Goal: Task Accomplishment & Management: Manage account settings

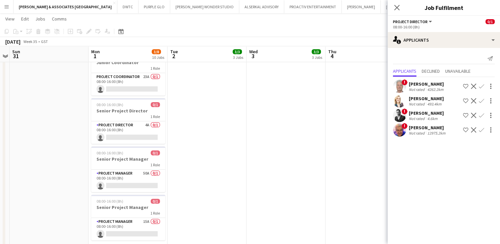
scroll to position [198, 0]
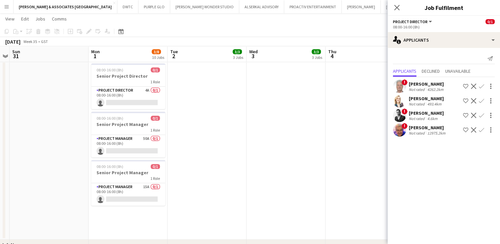
click at [418, 83] on div "[PERSON_NAME]" at bounding box center [427, 84] width 36 height 6
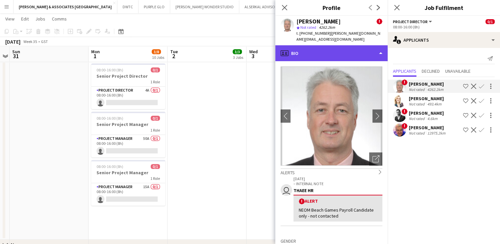
click at [347, 45] on div "profile Bio" at bounding box center [331, 53] width 112 height 16
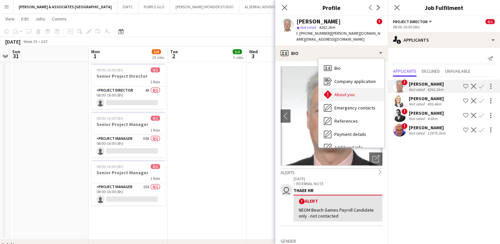
click at [353, 92] on span "About you" at bounding box center [345, 95] width 20 height 6
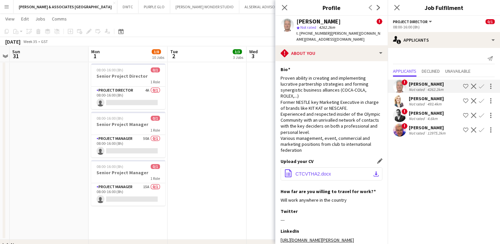
click at [331, 171] on button "office-file-sheet CTCVTHA2.docx download-bottom" at bounding box center [332, 173] width 102 height 13
click at [398, 13] on div "Close pop-in" at bounding box center [397, 7] width 19 height 15
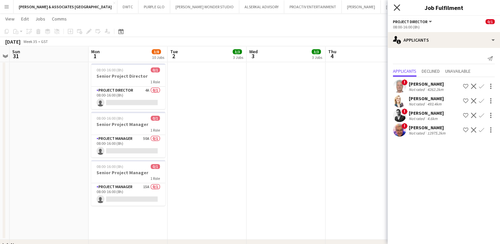
click at [398, 9] on icon at bounding box center [397, 7] width 6 height 6
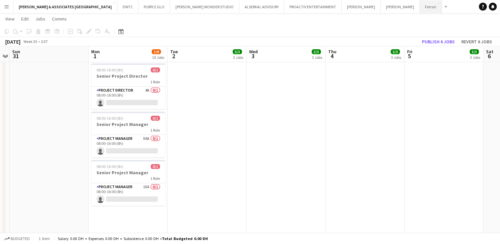
click at [420, 2] on button "Ferrari Close" at bounding box center [431, 6] width 22 height 13
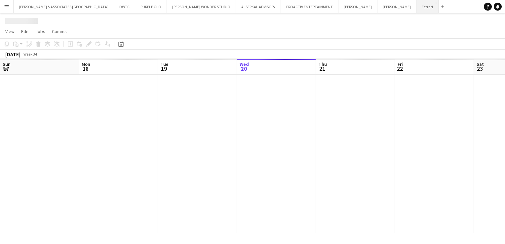
scroll to position [0, 158]
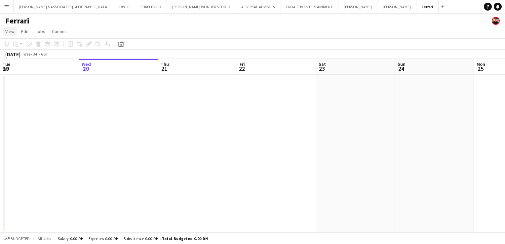
click at [13, 30] on span "View" at bounding box center [9, 31] width 9 height 6
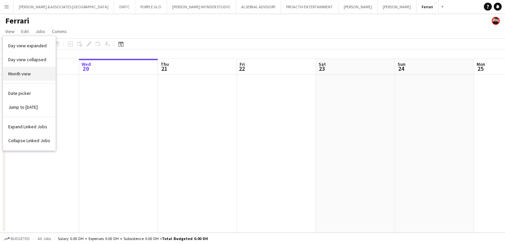
click at [29, 80] on link "Month view" at bounding box center [29, 74] width 53 height 14
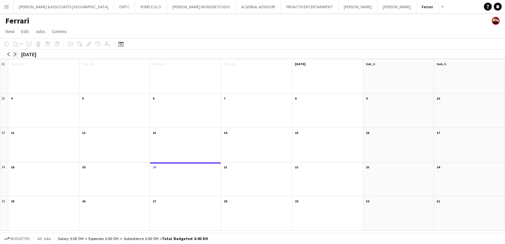
click at [14, 54] on app-icon "arrow-right" at bounding box center [15, 54] width 4 height 4
click at [26, 71] on span "08:00-16:00" at bounding box center [22, 70] width 16 height 3
click at [38, 74] on app-month-view-job-card "08:00-16:00 4A • 0/1 Project Manager" at bounding box center [43, 73] width 65 height 8
click at [38, 63] on app-month-view-date-header "[DATE] 1 Job 0/1" at bounding box center [43, 63] width 71 height 8
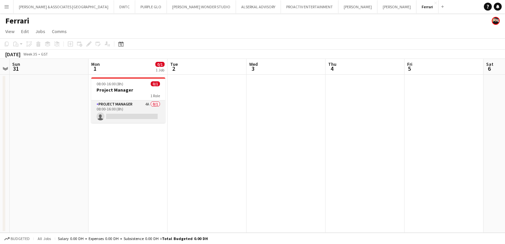
click at [117, 102] on app-card-role "Project Manager 4A 0/1 08:00-16:00 (8h) single-neutral-actions" at bounding box center [128, 112] width 74 height 22
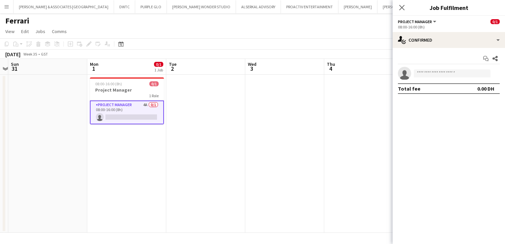
click at [443, 49] on div "Start chat Share single-neutral-actions Total fee 0.00 DH" at bounding box center [449, 73] width 112 height 51
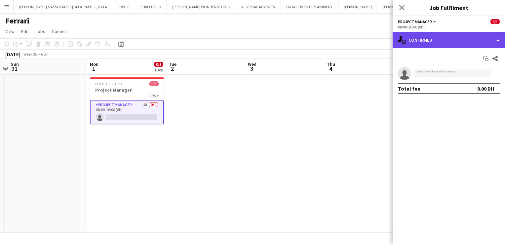
click at [443, 42] on div "single-neutral-actions-check-2 Confirmed" at bounding box center [449, 40] width 112 height 16
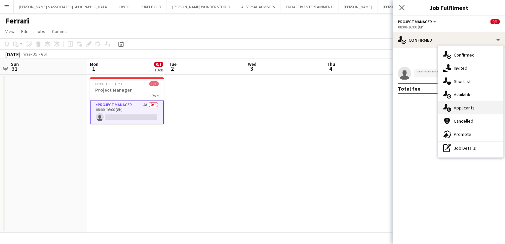
click at [467, 106] on div "single-neutral-actions-information Applicants" at bounding box center [470, 107] width 65 height 13
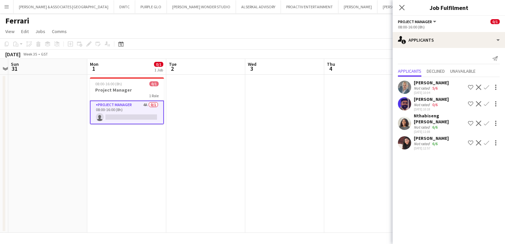
click at [438, 139] on div "[PERSON_NAME]" at bounding box center [431, 138] width 35 height 6
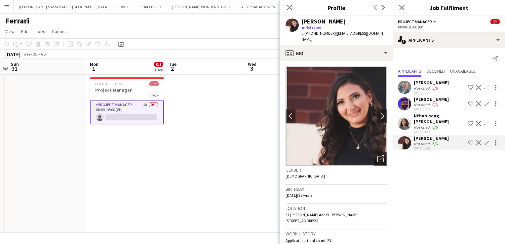
click at [418, 119] on div "Nthabiseng [PERSON_NAME]" at bounding box center [440, 119] width 52 height 12
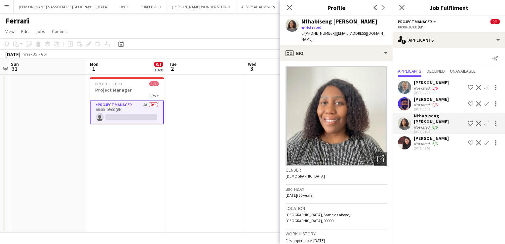
click at [424, 141] on div "Not rated" at bounding box center [422, 143] width 17 height 5
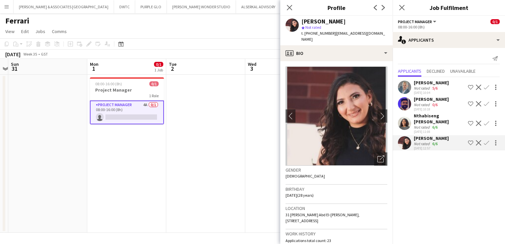
click at [417, 122] on div "Nthabiseng [PERSON_NAME]" at bounding box center [440, 119] width 52 height 12
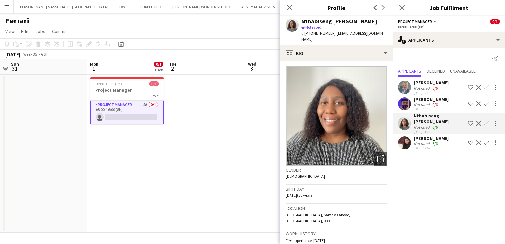
click at [439, 100] on div "[PERSON_NAME]" at bounding box center [431, 99] width 35 height 6
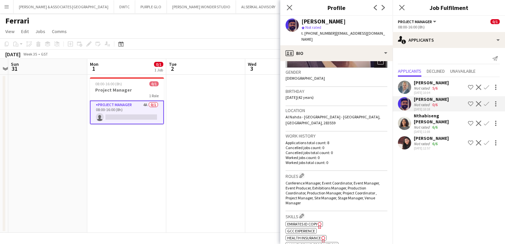
scroll to position [99, 0]
click at [289, 9] on icon at bounding box center [289, 7] width 6 height 6
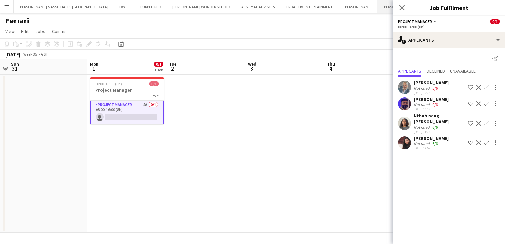
click at [378, 9] on button "[PERSON_NAME] Close" at bounding box center [397, 6] width 39 height 13
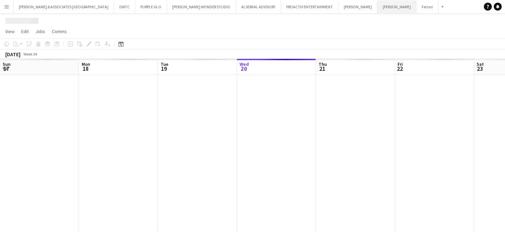
scroll to position [0, 158]
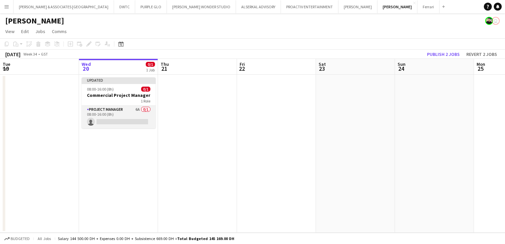
click at [114, 112] on app-card-role "Project Manager 6A 0/1 08:00-16:00 (8h) single-neutral-actions" at bounding box center [119, 117] width 74 height 22
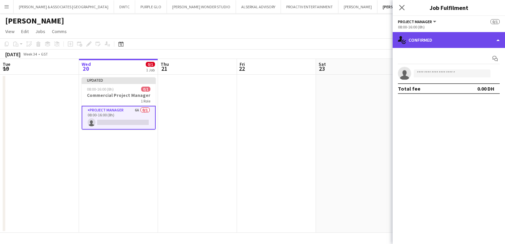
click at [431, 39] on div "single-neutral-actions-check-2 Confirmed" at bounding box center [449, 40] width 112 height 16
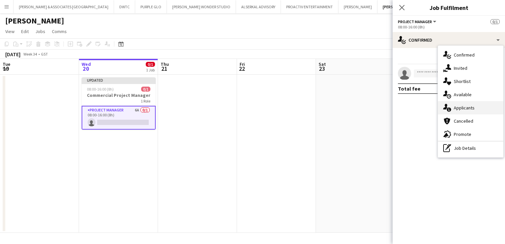
click at [456, 105] on div "single-neutral-actions-information Applicants" at bounding box center [470, 107] width 65 height 13
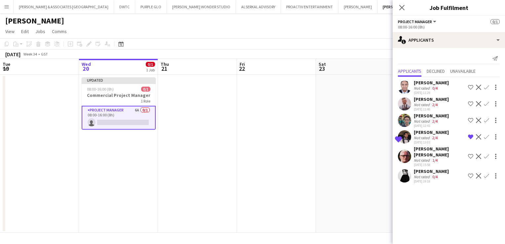
click at [407, 137] on app-user-avatar at bounding box center [404, 136] width 13 height 13
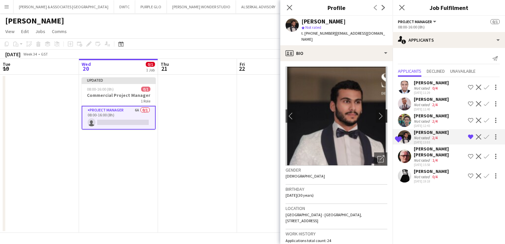
click at [378, 112] on app-icon "chevron-right" at bounding box center [383, 115] width 10 height 7
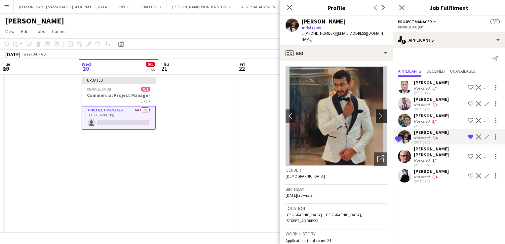
click at [378, 112] on app-icon "chevron-right" at bounding box center [383, 115] width 10 height 7
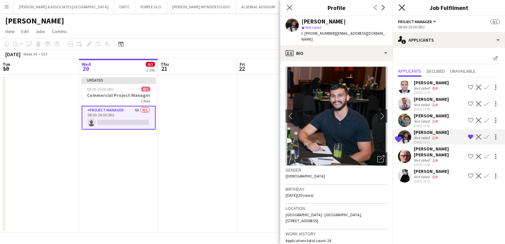
click at [403, 10] on icon "Close pop-in" at bounding box center [402, 7] width 6 height 6
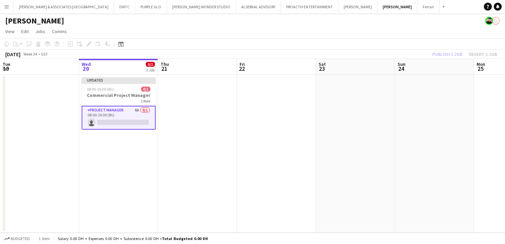
click at [410, 37] on app-page-menu "View Day view expanded Day view collapsed Month view Date picker Jump to [DATE]…" at bounding box center [252, 32] width 505 height 13
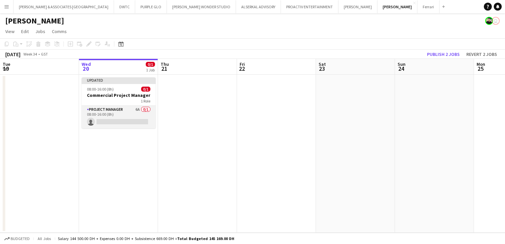
click at [117, 113] on app-card-role "Project Manager 6A 0/1 08:00-16:00 (8h) single-neutral-actions" at bounding box center [119, 117] width 74 height 22
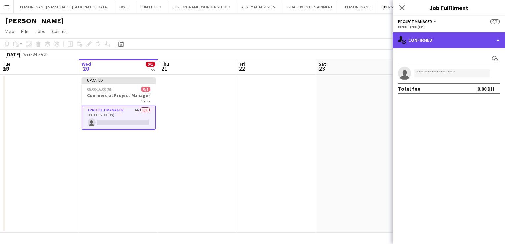
click at [448, 35] on div "single-neutral-actions-check-2 Confirmed" at bounding box center [449, 40] width 112 height 16
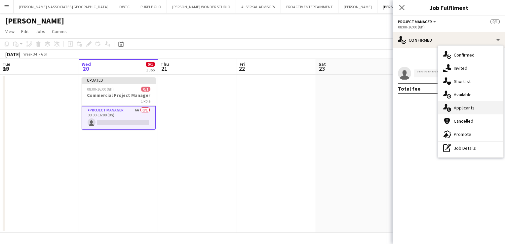
click at [467, 111] on div "single-neutral-actions-information Applicants" at bounding box center [470, 107] width 65 height 13
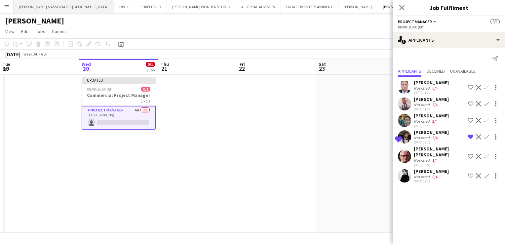
click at [71, 3] on button "[PERSON_NAME] & ASSOCIATES UAE Close" at bounding box center [64, 6] width 101 height 13
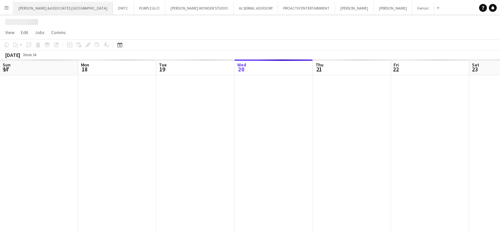
scroll to position [0, 158]
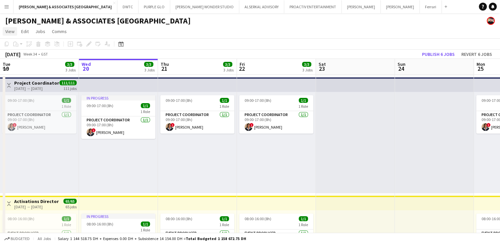
click at [10, 34] on span "View" at bounding box center [9, 31] width 9 height 6
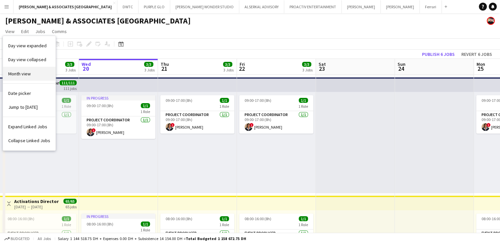
click at [19, 73] on span "Month view" at bounding box center [19, 74] width 22 height 6
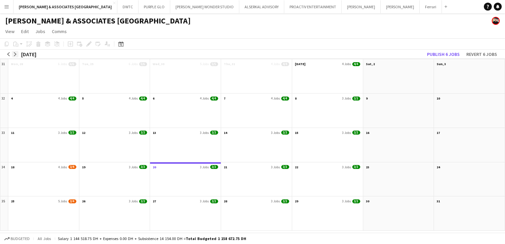
click at [14, 54] on app-icon "arrow-right" at bounding box center [15, 54] width 4 height 4
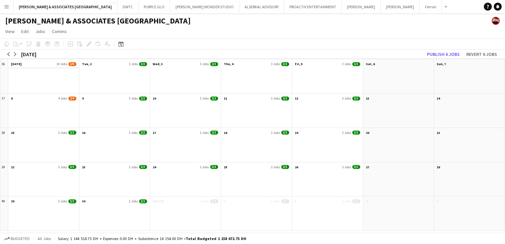
click at [27, 64] on app-month-view-date-header "[DATE] Jobs 3/8" at bounding box center [43, 63] width 71 height 8
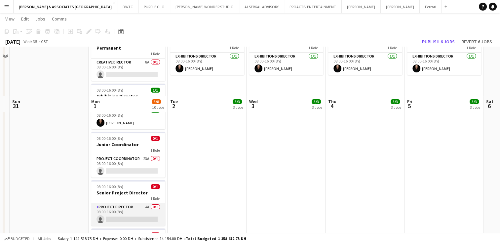
scroll to position [132, 0]
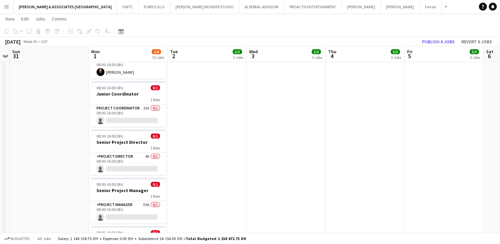
click at [131, 146] on app-job-card "08:00-16:00 (8h) 0/1 Senior Project Director 1 Role Project Director 4A 0/1 08:…" at bounding box center [128, 153] width 74 height 46
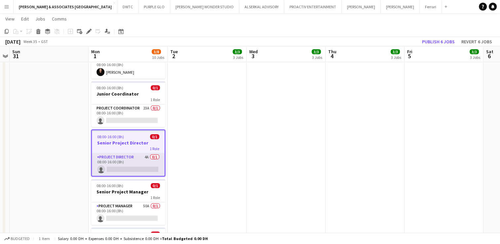
click at [130, 153] on app-card-role "Project Director 4A 0/1 08:00-16:00 (8h) single-neutral-actions" at bounding box center [128, 164] width 73 height 22
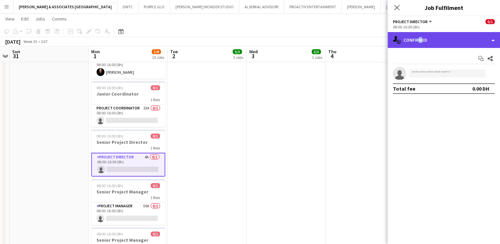
click at [417, 42] on div "single-neutral-actions-check-2 Confirmed" at bounding box center [444, 40] width 112 height 16
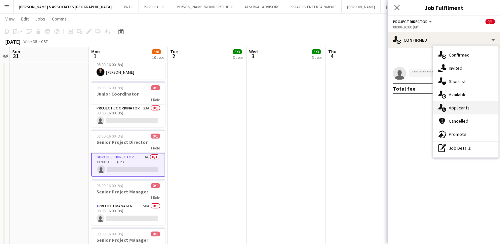
click at [463, 108] on div "single-neutral-actions-information Applicants" at bounding box center [465, 107] width 65 height 13
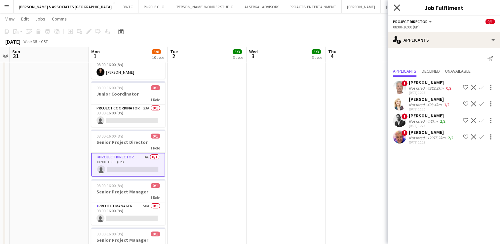
click at [395, 6] on icon "Close pop-in" at bounding box center [397, 7] width 6 height 6
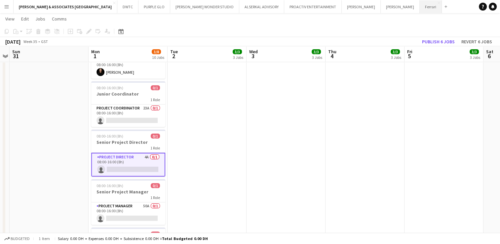
click at [420, 10] on button "Ferrari Close" at bounding box center [431, 6] width 22 height 13
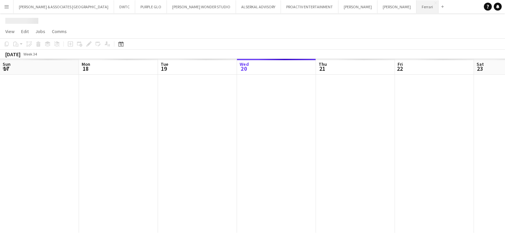
scroll to position [0, 158]
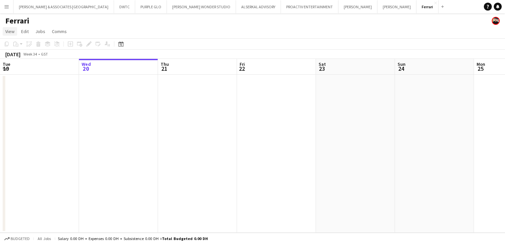
click at [10, 35] on link "View" at bounding box center [10, 31] width 15 height 9
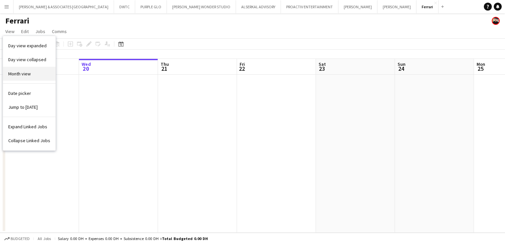
click at [32, 70] on link "Month view" at bounding box center [29, 74] width 53 height 14
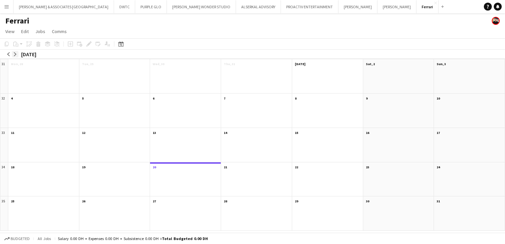
click at [17, 55] on app-icon "arrow-right" at bounding box center [15, 54] width 4 height 4
click at [35, 65] on app-month-view-date-header "[DATE] 1 Job 0/1" at bounding box center [43, 63] width 71 height 8
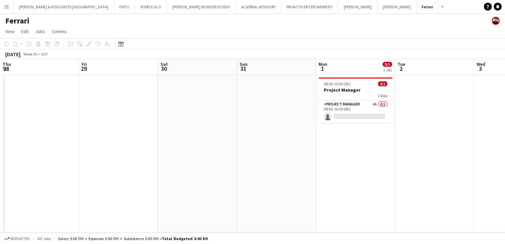
scroll to position [0, 228]
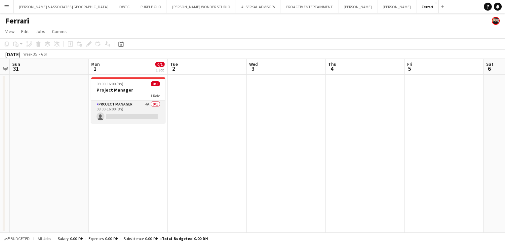
click at [122, 105] on app-card-role "Project Manager 4A 0/1 08:00-16:00 (8h) single-neutral-actions" at bounding box center [128, 112] width 74 height 22
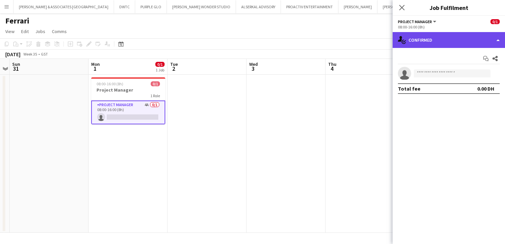
click at [454, 45] on div "single-neutral-actions-check-2 Confirmed" at bounding box center [449, 40] width 112 height 16
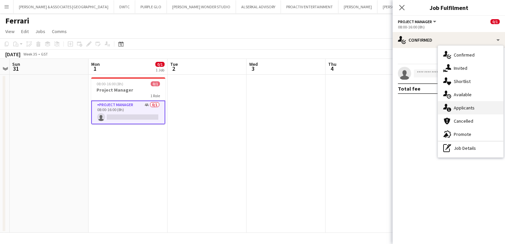
click at [463, 111] on div "single-neutral-actions-information Applicants" at bounding box center [470, 107] width 65 height 13
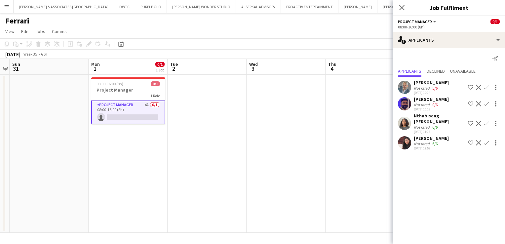
click at [327, 22] on div "Ferrari" at bounding box center [252, 19] width 505 height 13
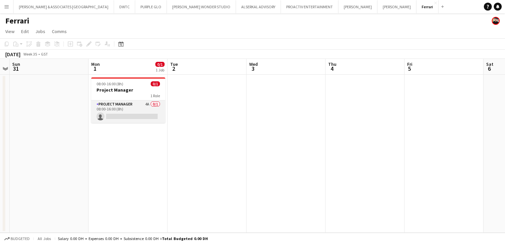
click at [131, 107] on app-card-role "Project Manager 4A 0/1 08:00-16:00 (8h) single-neutral-actions" at bounding box center [128, 112] width 74 height 22
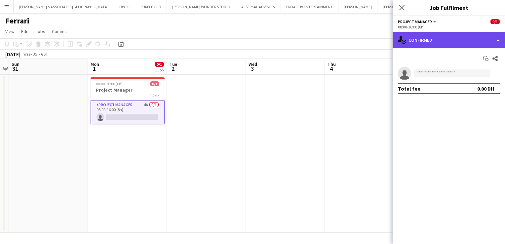
click at [425, 41] on div "single-neutral-actions-check-2 Confirmed" at bounding box center [449, 40] width 112 height 16
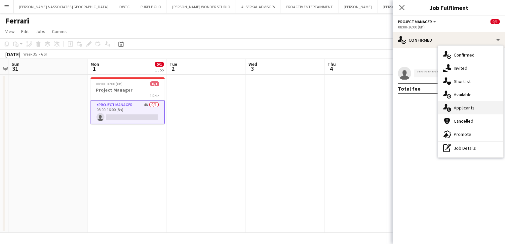
click at [454, 112] on div "single-neutral-actions-information Applicants" at bounding box center [470, 107] width 65 height 13
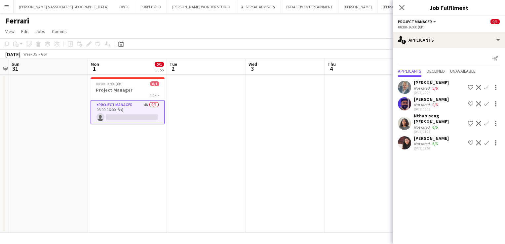
click at [423, 138] on div "[PERSON_NAME]" at bounding box center [431, 138] width 35 height 6
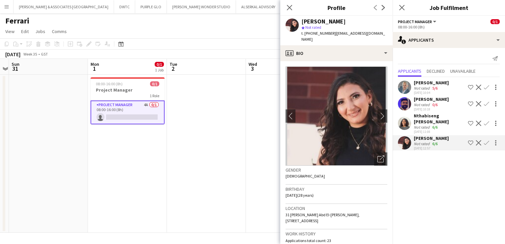
click at [430, 123] on div "Nthabiseng [PERSON_NAME]" at bounding box center [440, 119] width 52 height 12
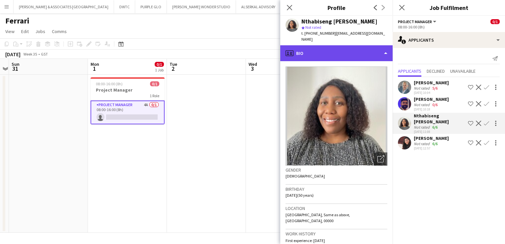
click at [348, 51] on div "profile Bio" at bounding box center [336, 53] width 112 height 16
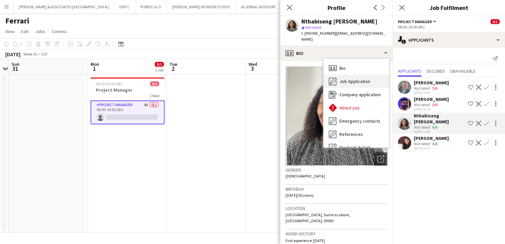
click at [348, 78] on span "Job Application" at bounding box center [355, 81] width 31 height 6
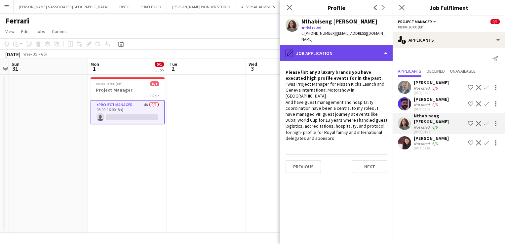
click at [336, 46] on div "pencil4 Job Application" at bounding box center [336, 53] width 112 height 16
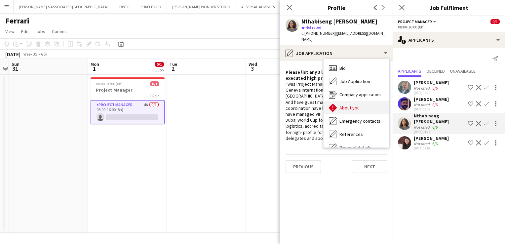
click at [345, 105] on span "About you" at bounding box center [350, 108] width 20 height 6
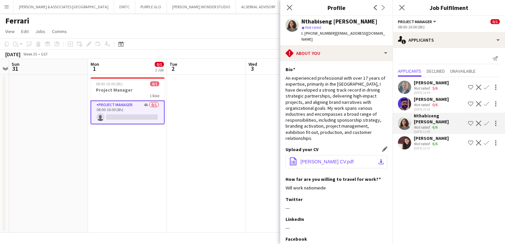
click at [354, 159] on span "[PERSON_NAME] CV.pdf" at bounding box center [327, 161] width 53 height 5
click at [428, 143] on div "Not rated" at bounding box center [422, 143] width 17 height 5
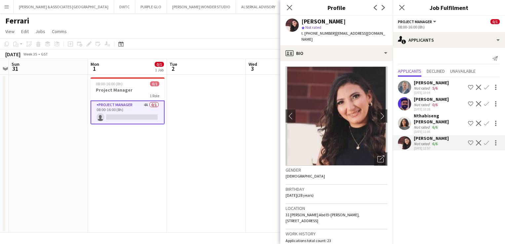
click at [425, 83] on div "[PERSON_NAME]" at bounding box center [431, 83] width 35 height 6
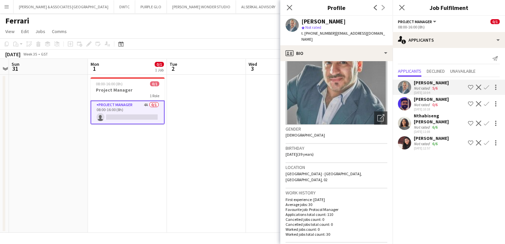
scroll to position [0, 0]
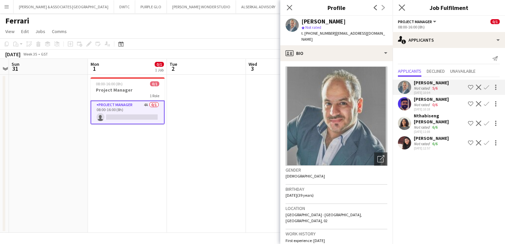
click at [401, 11] on app-icon "Close pop-in" at bounding box center [402, 8] width 10 height 10
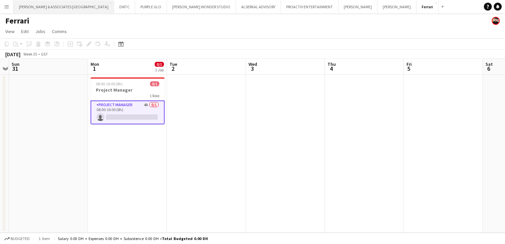
click at [50, 5] on button "[PERSON_NAME] & ASSOCIATES UAE Close" at bounding box center [64, 6] width 101 height 13
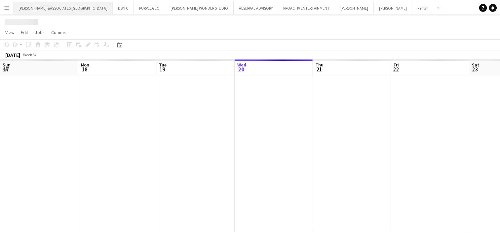
scroll to position [0, 158]
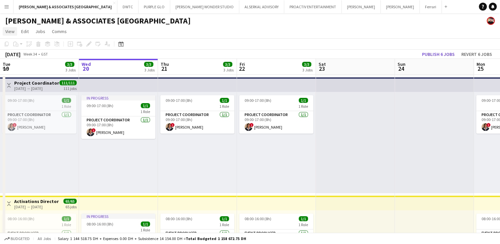
click at [8, 32] on span "View" at bounding box center [9, 31] width 9 height 6
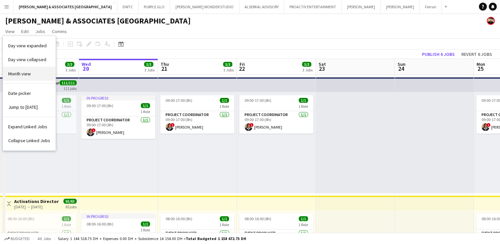
click at [19, 71] on span "Month view" at bounding box center [19, 74] width 22 height 6
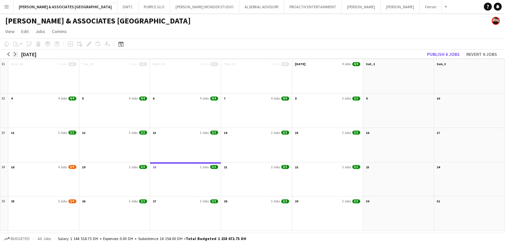
click at [15, 53] on app-icon "arrow-right" at bounding box center [15, 54] width 4 height 4
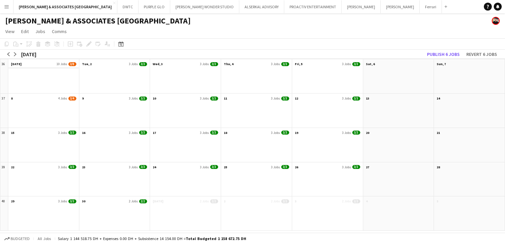
click at [37, 63] on app-month-view-date-header "[DATE] Jobs 3/8" at bounding box center [43, 63] width 71 height 8
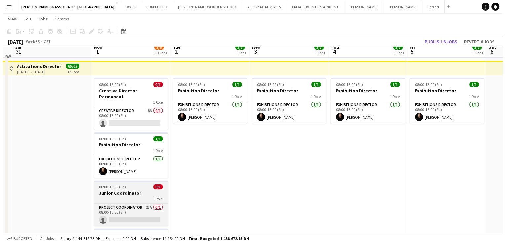
scroll to position [0, 0]
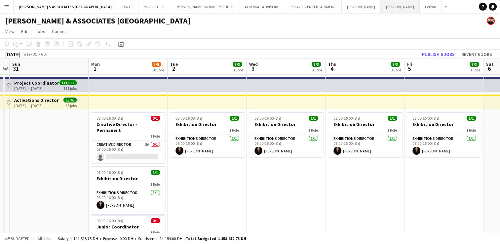
click at [381, 13] on button "[PERSON_NAME] Close" at bounding box center [400, 6] width 39 height 13
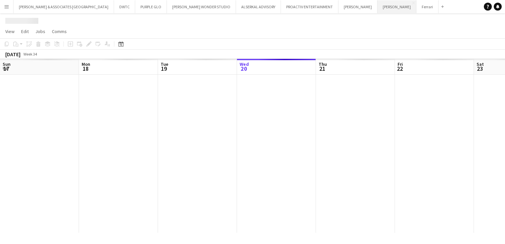
scroll to position [0, 158]
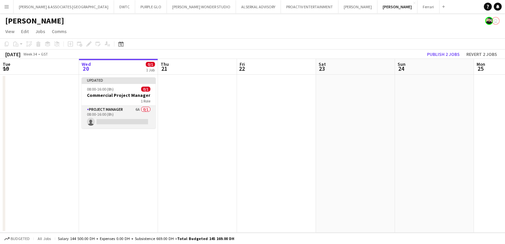
click at [116, 110] on app-card-role "Project Manager 6A 0/1 08:00-16:00 (8h) single-neutral-actions" at bounding box center [119, 117] width 74 height 22
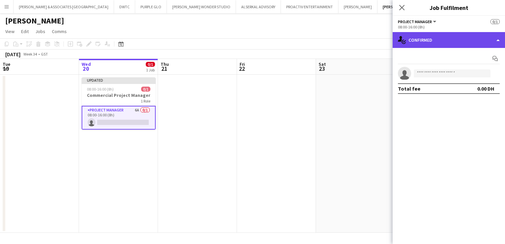
click at [443, 40] on div "single-neutral-actions-check-2 Confirmed" at bounding box center [449, 40] width 112 height 16
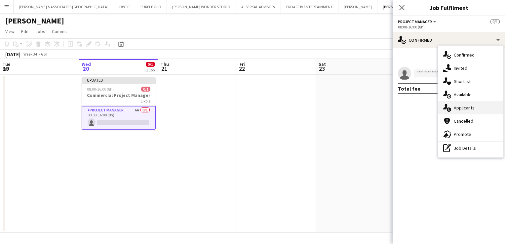
click at [458, 111] on div "single-neutral-actions-information Applicants" at bounding box center [470, 107] width 65 height 13
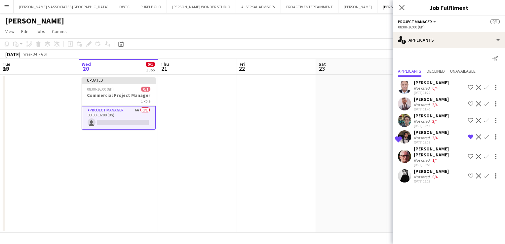
click at [424, 168] on div "[PERSON_NAME]" at bounding box center [431, 171] width 35 height 6
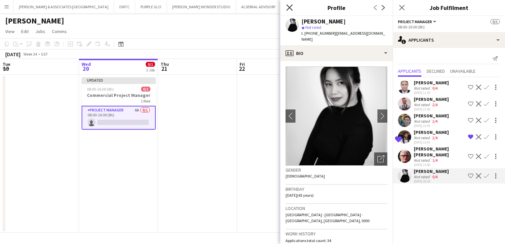
click at [289, 8] on icon at bounding box center [289, 7] width 6 height 6
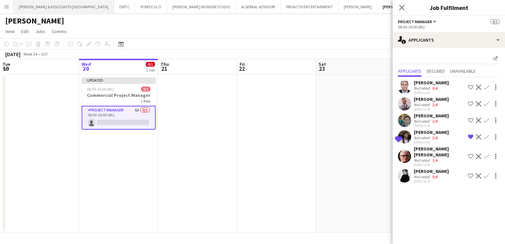
click at [38, 8] on button "[PERSON_NAME] & ASSOCIATES UAE Close" at bounding box center [64, 6] width 101 height 13
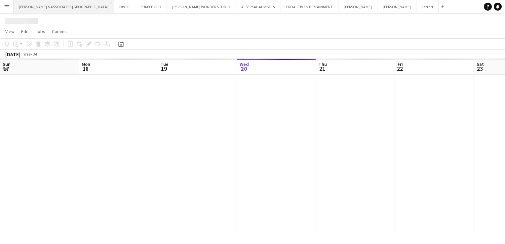
scroll to position [0, 158]
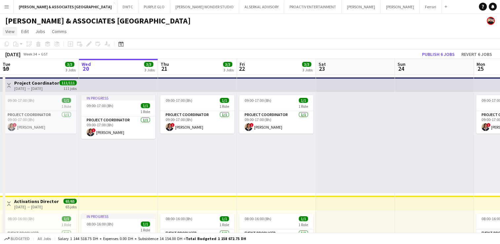
click at [10, 33] on span "View" at bounding box center [9, 31] width 9 height 6
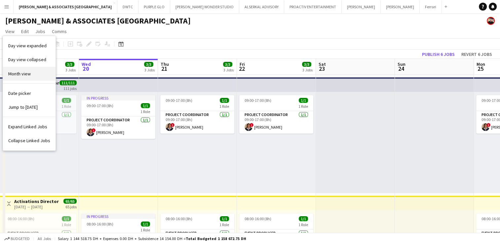
click at [19, 71] on span "Month view" at bounding box center [19, 74] width 22 height 6
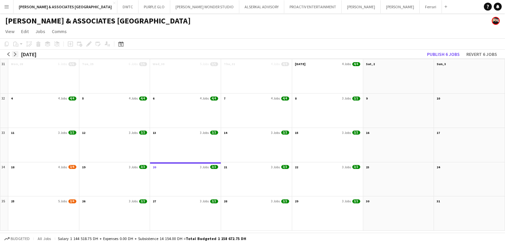
click at [13, 52] on app-icon "arrow-right" at bounding box center [15, 54] width 4 height 4
